Goal: Check status

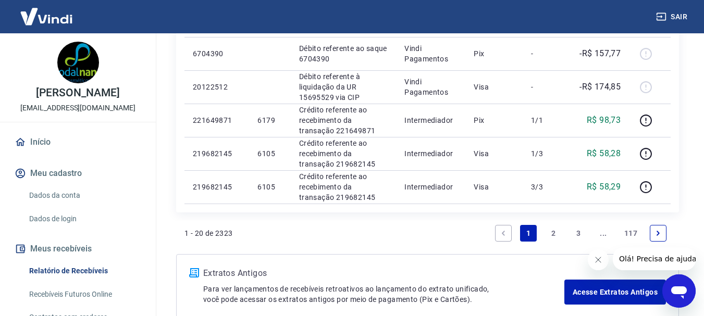
scroll to position [869, 0]
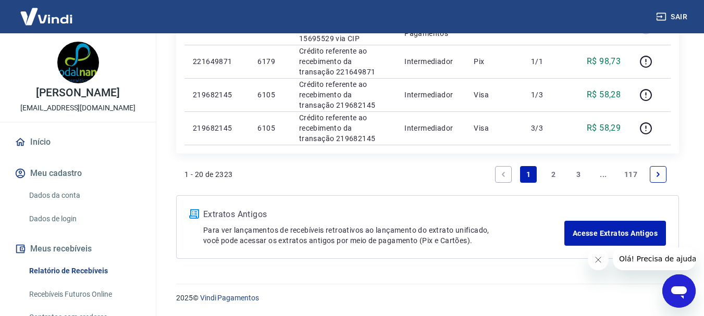
click at [524, 175] on link "1" at bounding box center [528, 174] width 17 height 17
click at [523, 175] on link "1" at bounding box center [528, 174] width 17 height 17
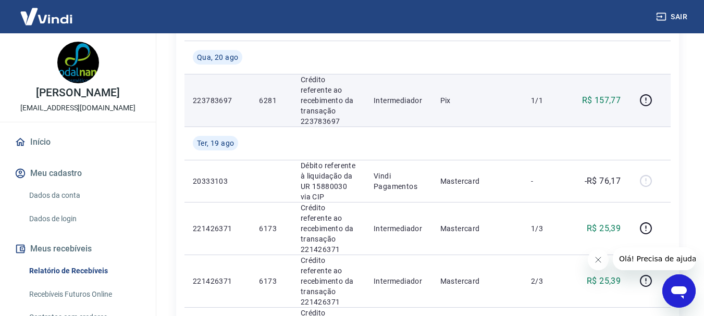
scroll to position [209, 0]
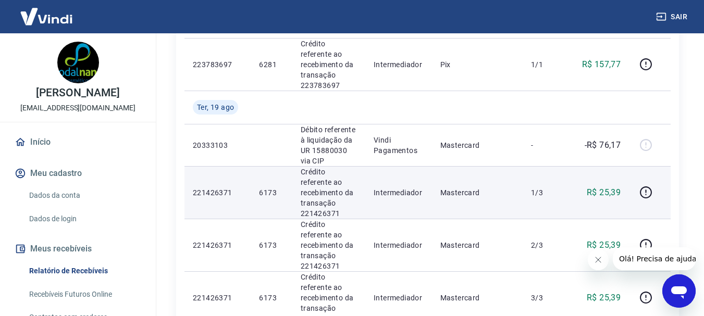
click at [266, 188] on p "6173" at bounding box center [271, 193] width 25 height 10
click at [265, 188] on p "6173" at bounding box center [271, 193] width 25 height 10
copy p "6173"
click at [666, 179] on td at bounding box center [650, 192] width 42 height 53
click at [645, 186] on icon "button" at bounding box center [646, 192] width 13 height 13
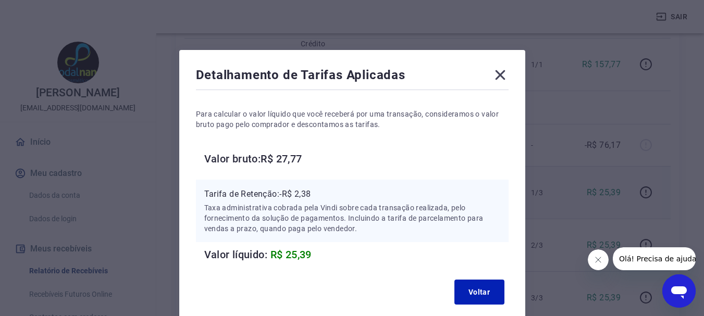
click at [297, 200] on p "Tarifa de Retenção: -R$ 2,38" at bounding box center [352, 194] width 296 height 13
click at [301, 193] on p "Tarifa de Retenção: -R$ 2,38" at bounding box center [352, 194] width 296 height 13
copy p "2,38"
click at [508, 71] on icon at bounding box center [500, 75] width 17 height 17
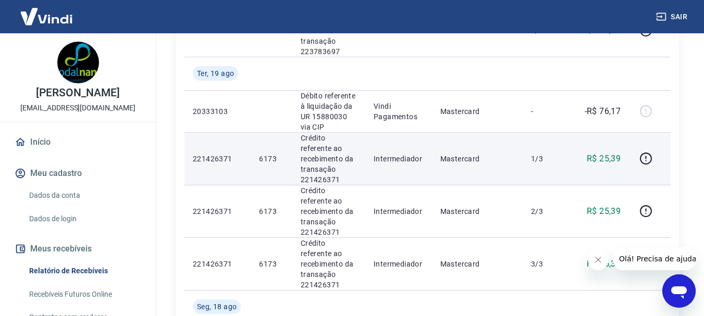
scroll to position [261, 0]
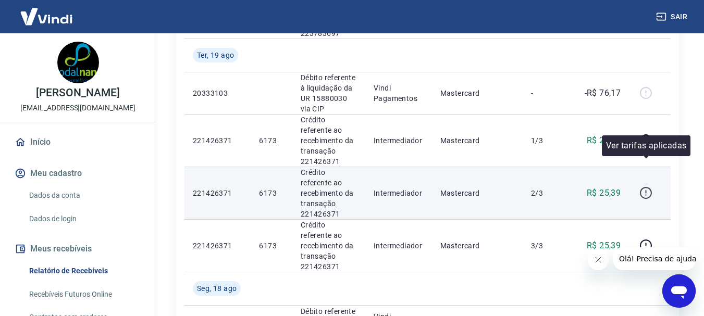
click at [640, 185] on button "button" at bounding box center [646, 193] width 17 height 17
